Goal: Task Accomplishment & Management: Complete application form

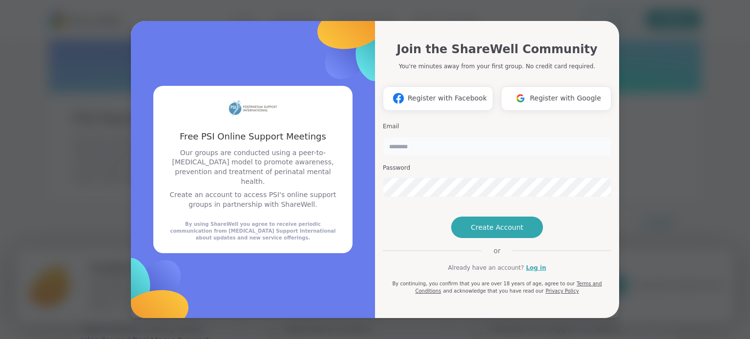
click at [423, 137] on input "email" at bounding box center [497, 147] width 228 height 20
type input "**********"
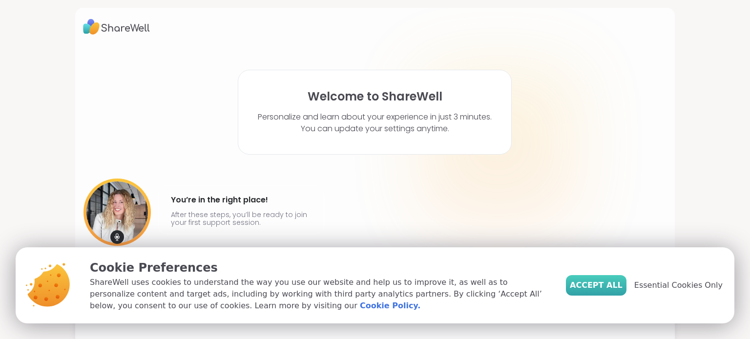
click at [622, 283] on span "Accept All" at bounding box center [595, 286] width 53 height 12
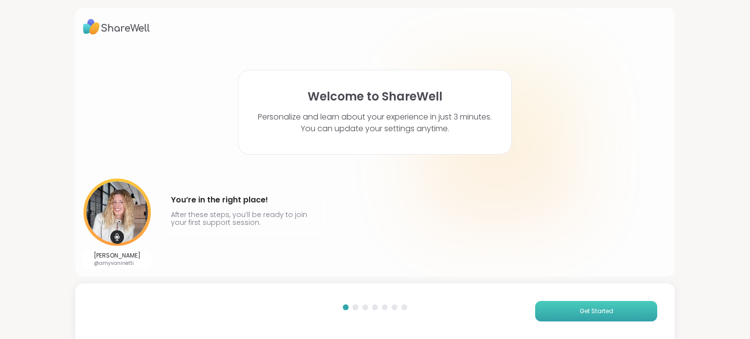
click at [579, 312] on span "Get Started" at bounding box center [596, 311] width 34 height 9
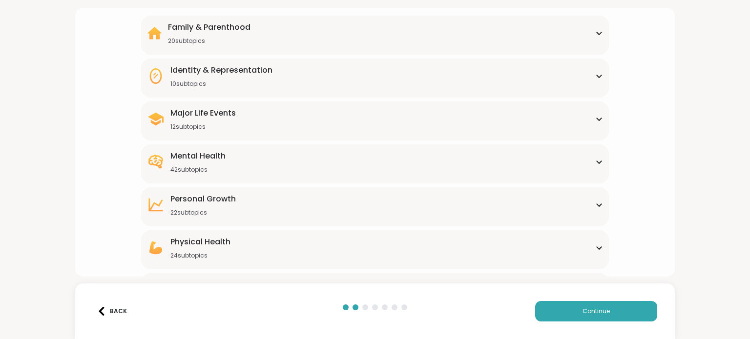
scroll to position [83, 0]
click at [595, 160] on icon at bounding box center [599, 162] width 8 height 5
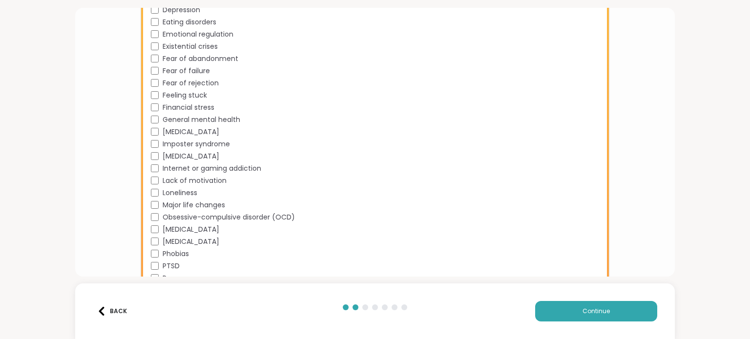
scroll to position [427, 0]
click at [194, 93] on span "Feeling stuck" at bounding box center [185, 96] width 44 height 10
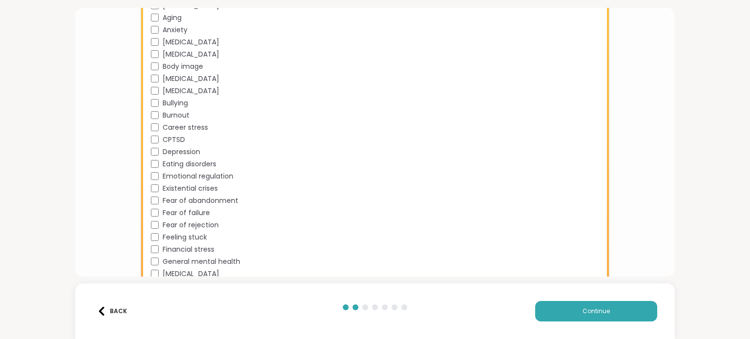
scroll to position [284, 0]
click at [172, 31] on span "Anxiety" at bounding box center [175, 30] width 25 height 10
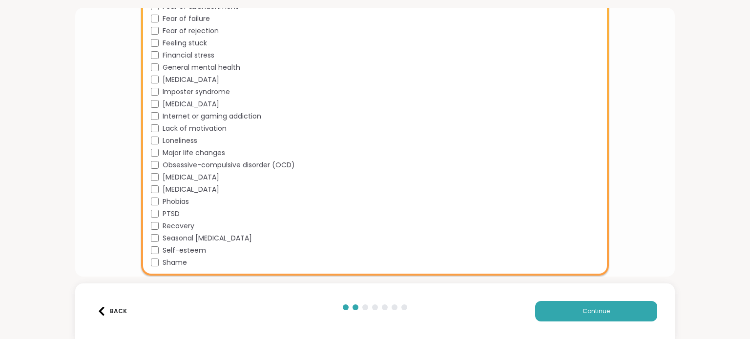
scroll to position [487, 0]
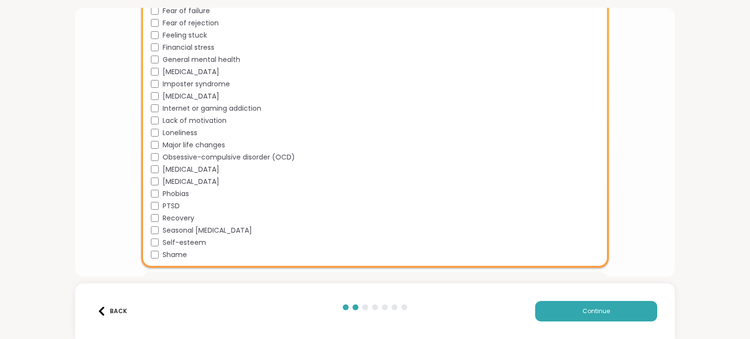
click at [189, 144] on span "Major life changes" at bounding box center [194, 145] width 62 height 10
click at [539, 315] on button "Continue" at bounding box center [596, 311] width 122 height 20
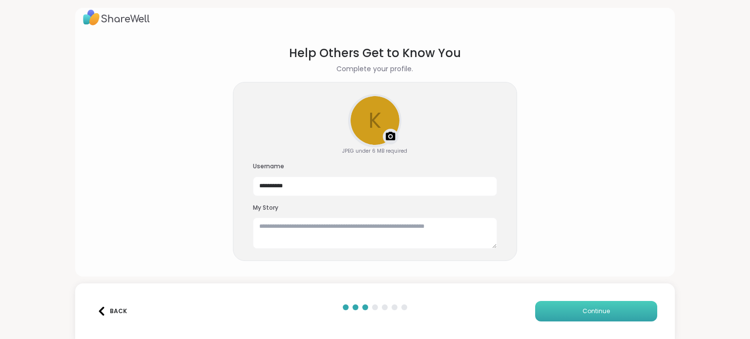
scroll to position [9, 0]
click at [388, 226] on textarea at bounding box center [375, 233] width 244 height 31
type textarea "**********"
click at [588, 303] on button "Continue" at bounding box center [596, 311] width 122 height 20
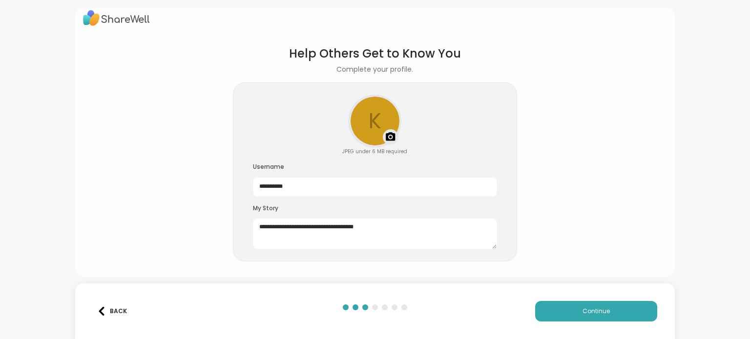
scroll to position [5, 0]
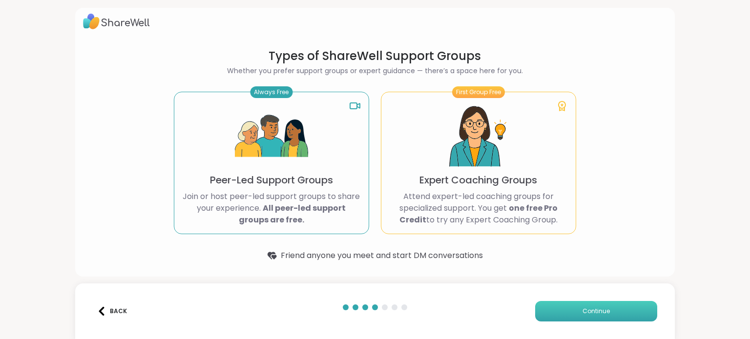
click at [598, 310] on span "Continue" at bounding box center [595, 311] width 27 height 9
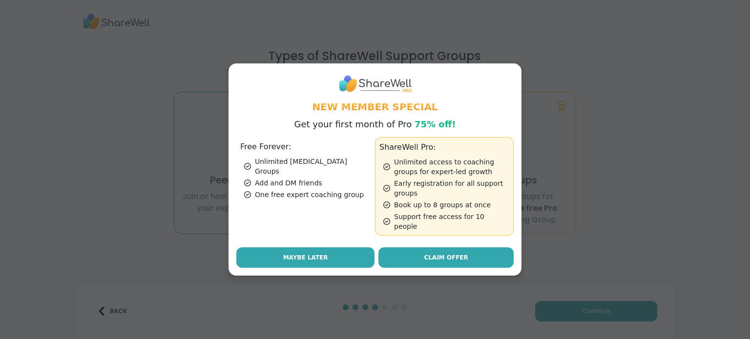
click at [306, 255] on span "Maybe Later" at bounding box center [305, 257] width 45 height 9
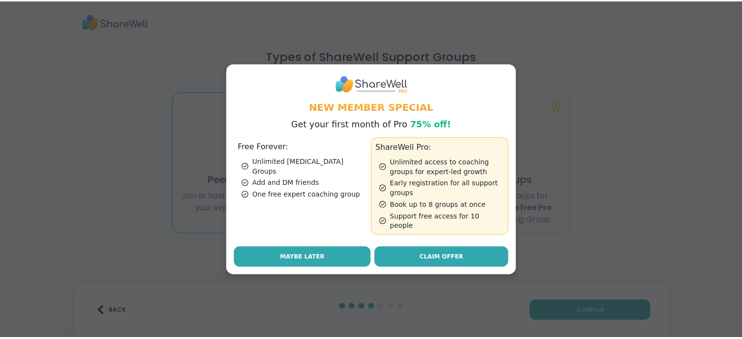
scroll to position [0, 0]
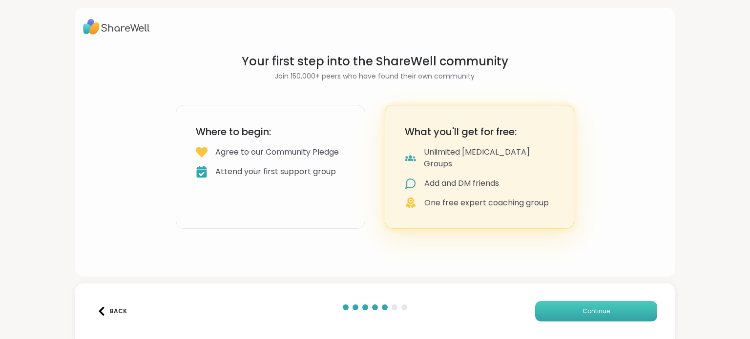
click at [598, 309] on span "Continue" at bounding box center [595, 311] width 27 height 9
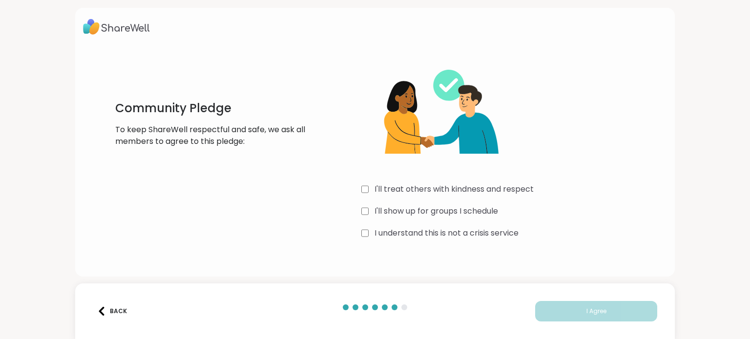
click at [432, 189] on label "I'll treat others with kindness and respect" at bounding box center [453, 189] width 159 height 12
click at [428, 202] on div "I'll treat others with kindness and respect I'll show up for groups I schedule …" at bounding box center [507, 148] width 292 height 188
click at [426, 204] on div "I'll treat others with kindness and respect I'll show up for groups I schedule …" at bounding box center [507, 148] width 292 height 188
click at [422, 213] on label "I'll show up for groups I schedule" at bounding box center [435, 211] width 123 height 12
click at [424, 231] on label "I understand this is not a crisis service" at bounding box center [446, 233] width 144 height 12
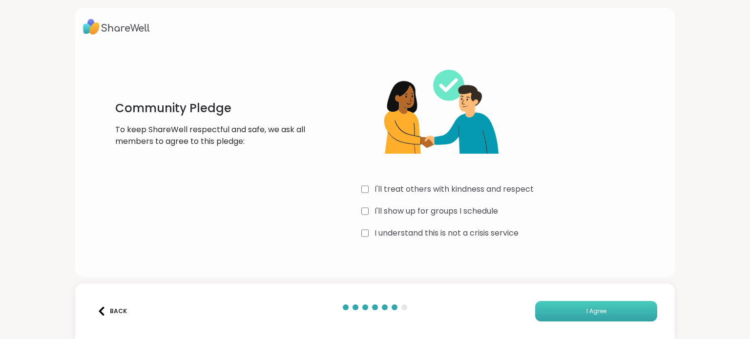
click at [572, 316] on button "I Agree" at bounding box center [596, 311] width 122 height 20
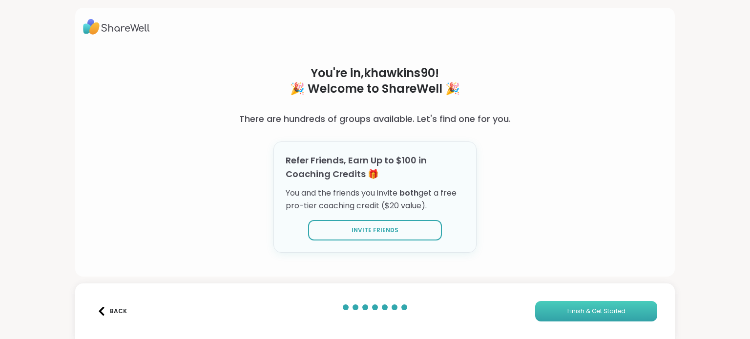
click at [601, 309] on span "Finish & Get Started" at bounding box center [596, 311] width 58 height 9
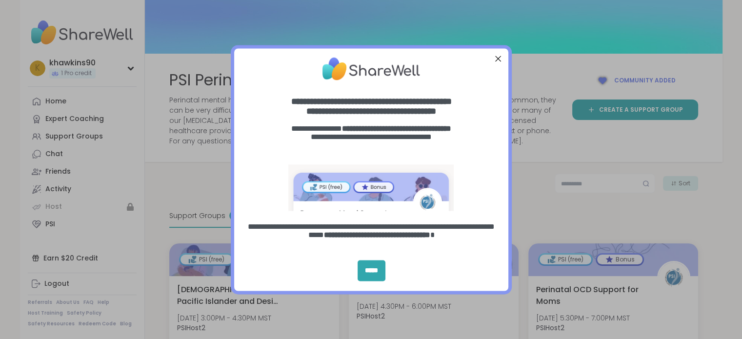
click at [495, 54] on div "Close Step" at bounding box center [497, 58] width 13 height 13
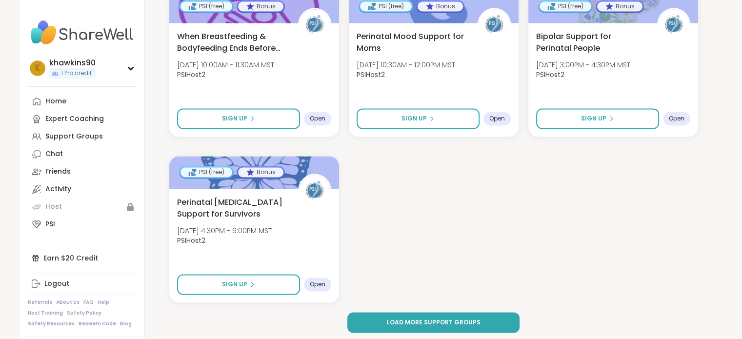
scroll to position [1439, 0]
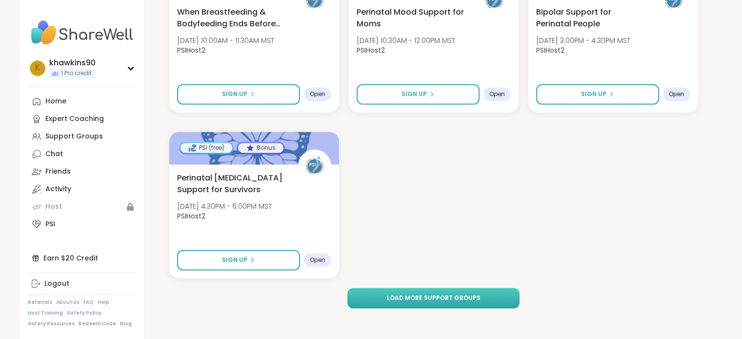
click at [461, 299] on span "Load more support groups" at bounding box center [433, 298] width 94 height 9
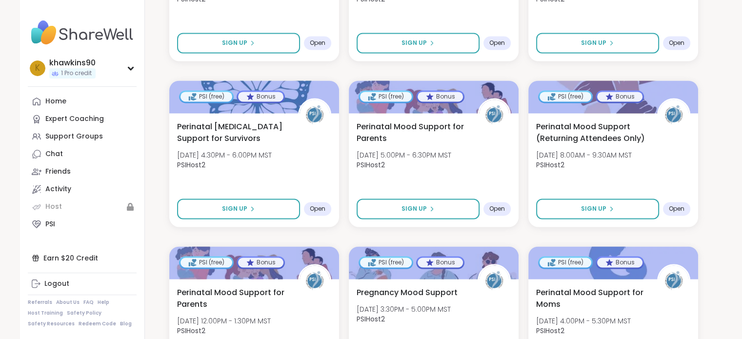
scroll to position [1142, 0]
